Goal: Task Accomplishment & Management: Use online tool/utility

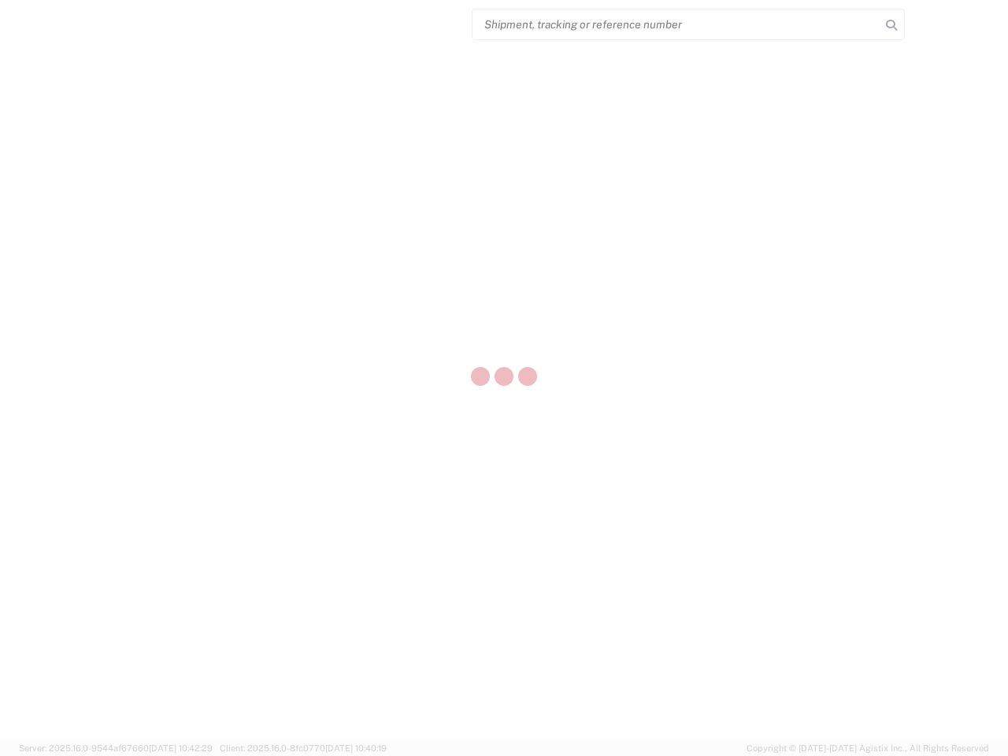
select select "US"
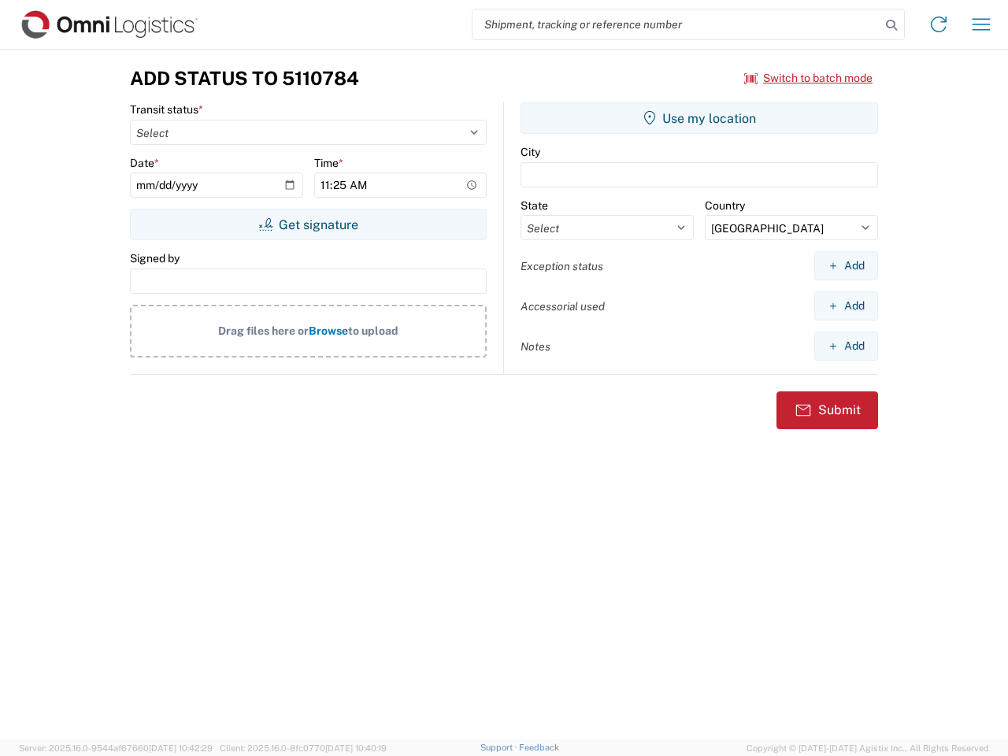
click at [676, 24] on input "search" at bounding box center [676, 24] width 408 height 30
click at [891, 25] on icon at bounding box center [891, 25] width 22 height 22
click at [939, 24] on icon at bounding box center [938, 24] width 25 height 25
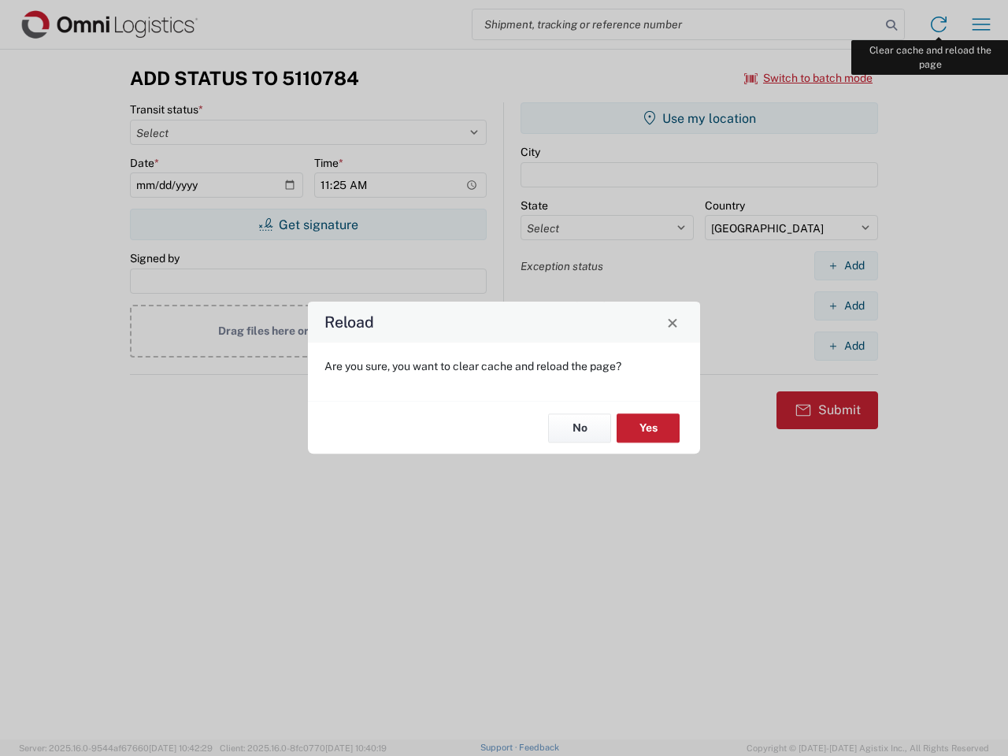
click at [981, 24] on div "Reload Are you sure, you want to clear cache and reload the page? No Yes" at bounding box center [504, 378] width 1008 height 756
click at [809, 78] on div "Reload Are you sure, you want to clear cache and reload the page? No Yes" at bounding box center [504, 378] width 1008 height 756
click at [308, 224] on div "Reload Are you sure, you want to clear cache and reload the page? No Yes" at bounding box center [504, 378] width 1008 height 756
click at [699, 118] on div "Reload Are you sure, you want to clear cache and reload the page? No Yes" at bounding box center [504, 378] width 1008 height 756
click at [846, 265] on div "Reload Are you sure, you want to clear cache and reload the page? No Yes" at bounding box center [504, 378] width 1008 height 756
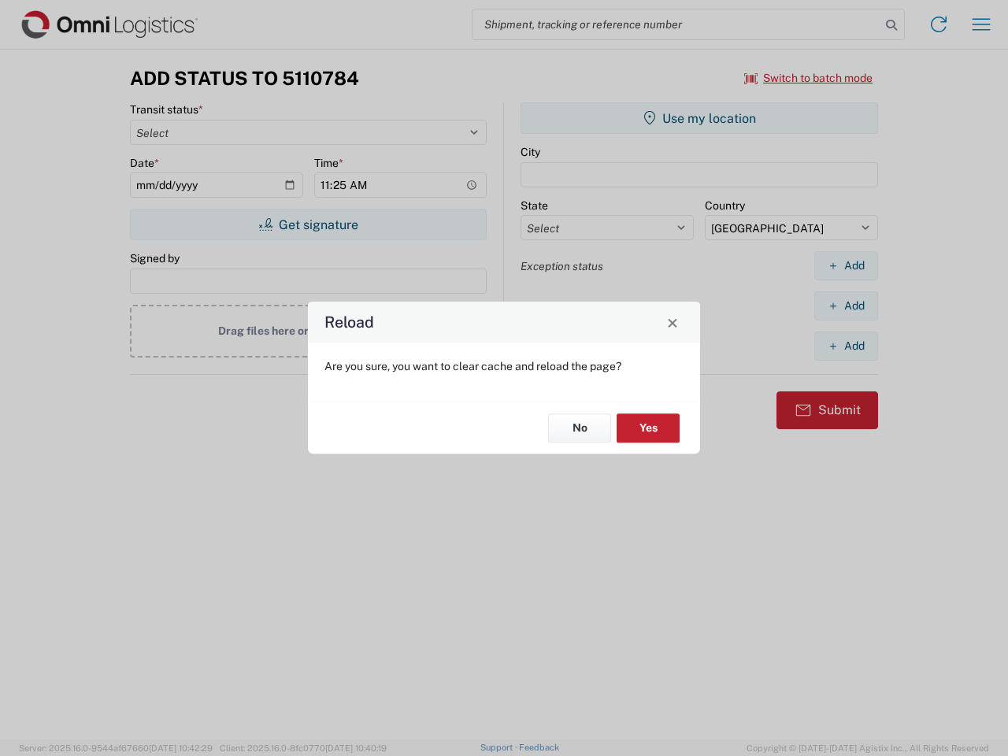
click at [846, 305] on div "Reload Are you sure, you want to clear cache and reload the page? No Yes" at bounding box center [504, 378] width 1008 height 756
click at [846, 346] on div "Reload Are you sure, you want to clear cache and reload the page? No Yes" at bounding box center [504, 378] width 1008 height 756
